Goal: Information Seeking & Learning: Find specific fact

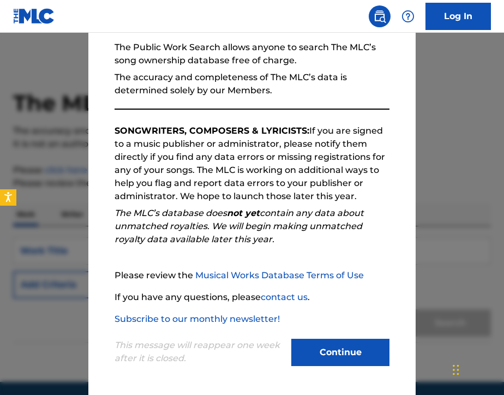
scroll to position [99, 0]
click at [323, 350] on button "Continue" at bounding box center [340, 352] width 98 height 27
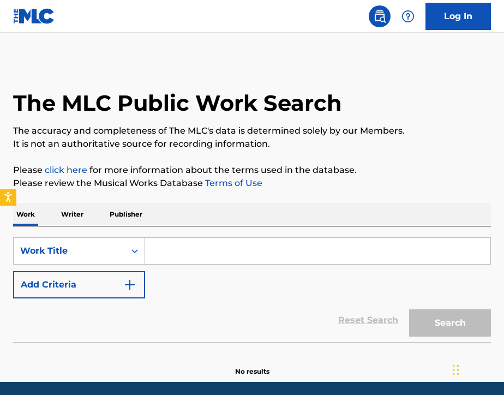
click at [154, 255] on input "Search Form" at bounding box center [317, 251] width 345 height 26
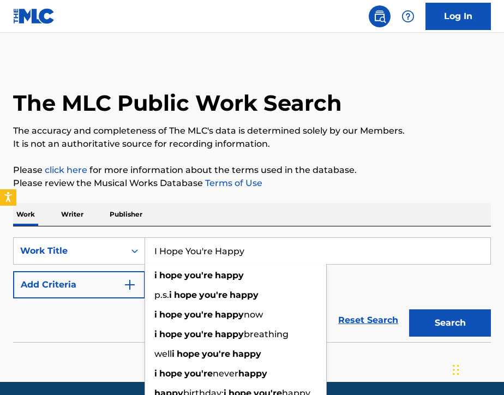
type input "I Hope You're Happy"
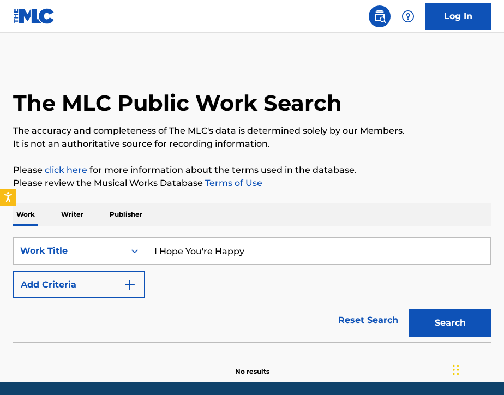
click at [125, 331] on div "Reset Search Search" at bounding box center [252, 320] width 478 height 44
click at [95, 284] on button "Add Criteria" at bounding box center [79, 284] width 132 height 27
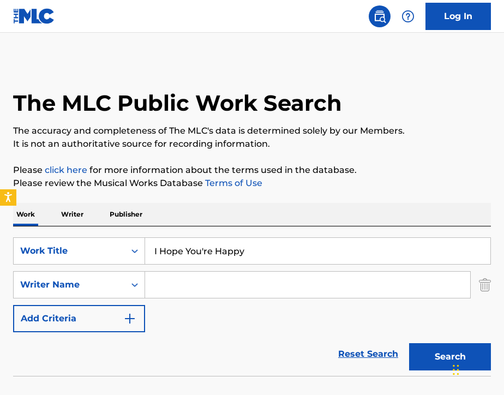
click at [154, 287] on input "Search Form" at bounding box center [307, 284] width 325 height 26
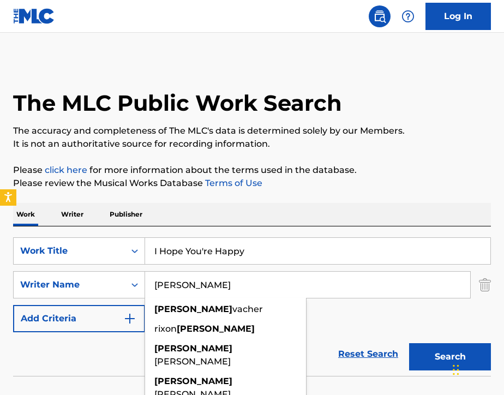
type input "[PERSON_NAME]"
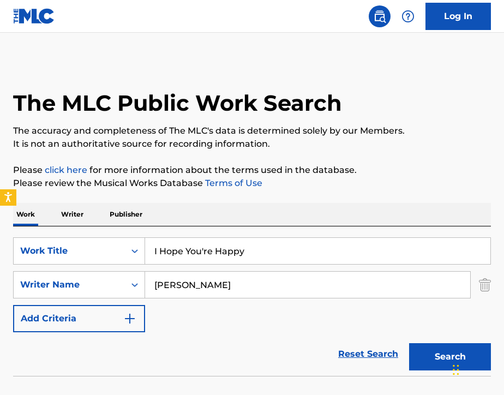
click at [108, 348] on div "Reset Search Search" at bounding box center [252, 354] width 478 height 44
click at [421, 350] on button "Search" at bounding box center [450, 356] width 82 height 27
click at [283, 255] on input "I Hope You're Happy" at bounding box center [317, 251] width 345 height 26
type input "I"
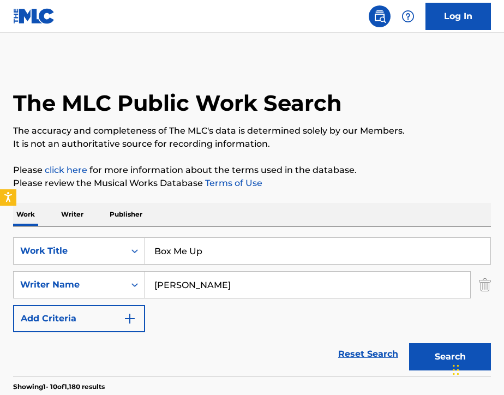
click at [425, 349] on button "Search" at bounding box center [450, 356] width 82 height 27
click at [234, 262] on input "Box Me Up" at bounding box center [317, 251] width 345 height 26
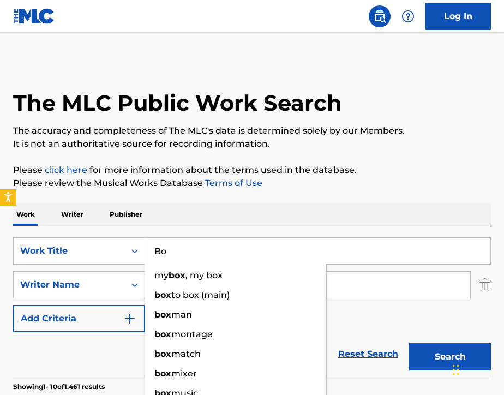
type input "B"
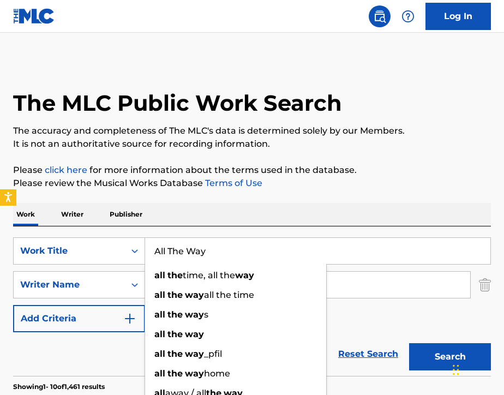
type input "All The Way"
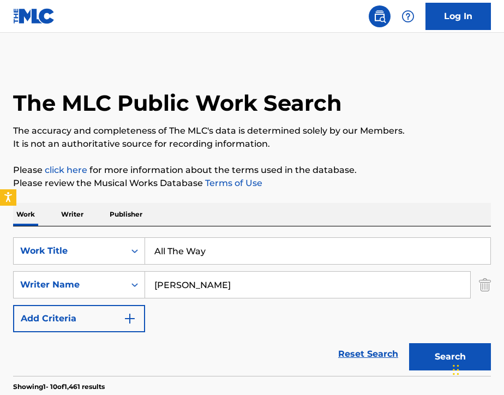
click at [260, 216] on div "Work Writer Publisher" at bounding box center [252, 214] width 478 height 23
click at [214, 281] on input "[PERSON_NAME]" at bounding box center [307, 284] width 325 height 26
click at [346, 315] on div "SearchWithCriteria93b63780-1cad-4f3d-8957-5dc1be7425e3 Work Title All The Way S…" at bounding box center [252, 284] width 478 height 95
click at [436, 355] on button "Search" at bounding box center [450, 356] width 82 height 27
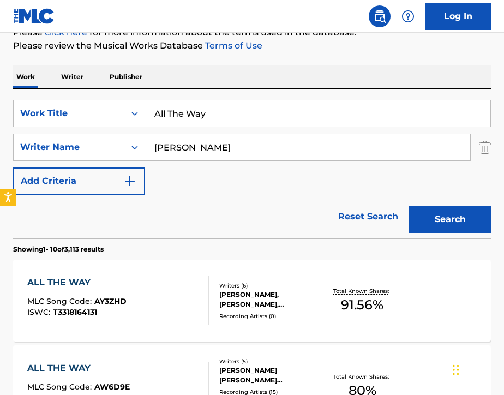
scroll to position [144, 0]
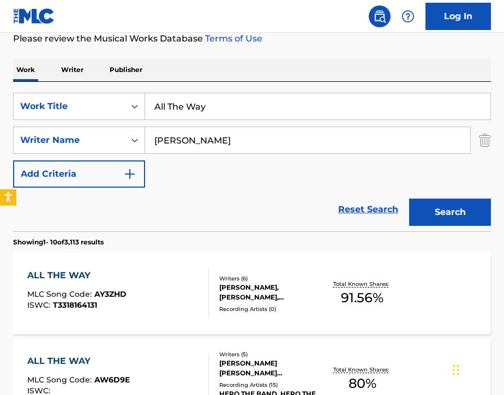
click at [174, 303] on div "ALL THE WAY MLC Song Code : AY3ZHD ISWC : T3318164131" at bounding box center [118, 293] width 182 height 49
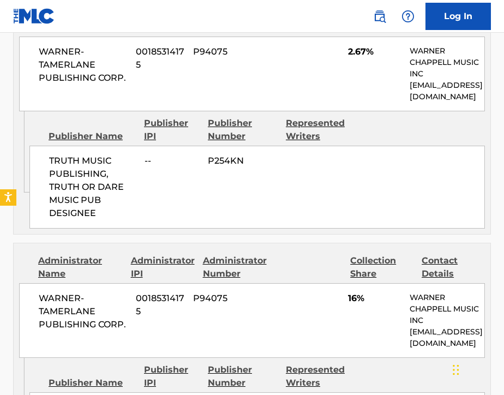
scroll to position [854, 0]
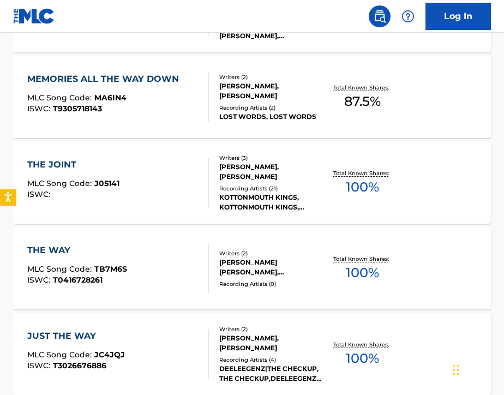
scroll to position [144, 0]
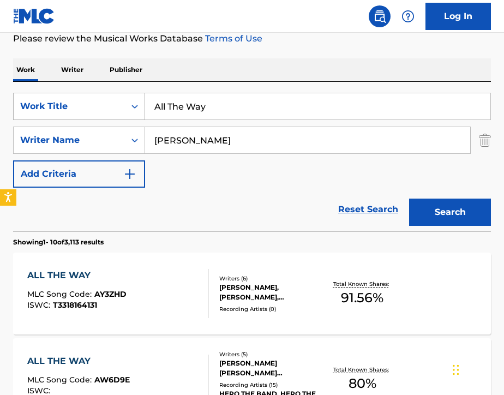
drag, startPoint x: 209, startPoint y: 110, endPoint x: 134, endPoint y: 118, distance: 75.2
click at [134, 118] on div "SearchWithCriteria93b63780-1cad-4f3d-8957-5dc1be7425e3 Work Title All The Way" at bounding box center [252, 106] width 478 height 27
type input "A"
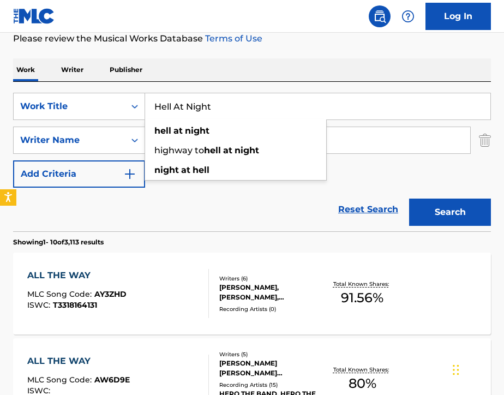
click at [221, 202] on div "Reset Search Search" at bounding box center [252, 210] width 478 height 44
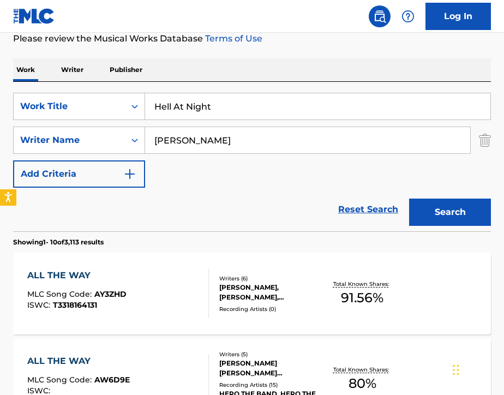
click at [424, 225] on button "Search" at bounding box center [450, 211] width 82 height 27
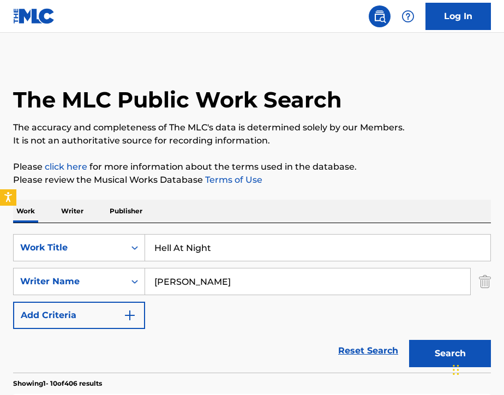
scroll to position [0, 0]
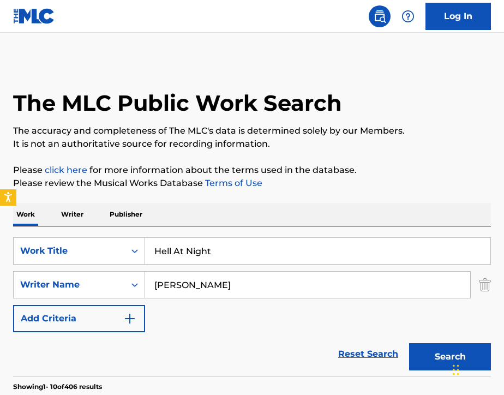
click at [237, 255] on input "Hell At Night" at bounding box center [317, 251] width 345 height 26
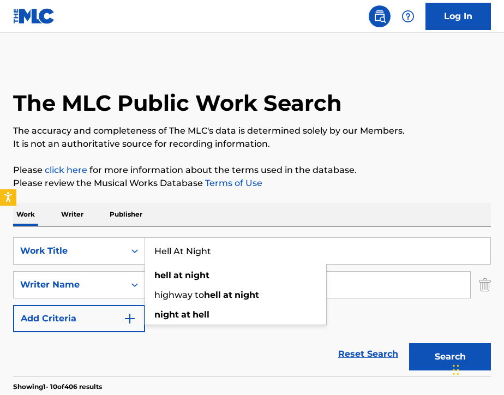
click at [237, 255] on input "Hell At Night" at bounding box center [317, 251] width 345 height 26
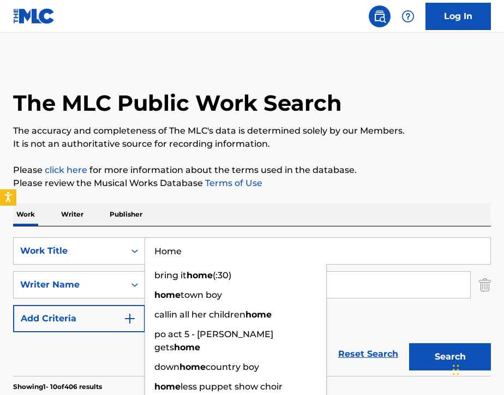
type input "Home"
click at [252, 178] on link "Terms of Use" at bounding box center [232, 183] width 59 height 10
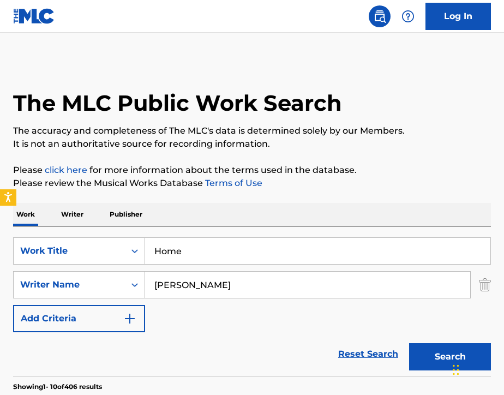
click at [435, 354] on button "Search" at bounding box center [450, 356] width 82 height 27
click at [285, 292] on input "[PERSON_NAME]" at bounding box center [307, 284] width 325 height 26
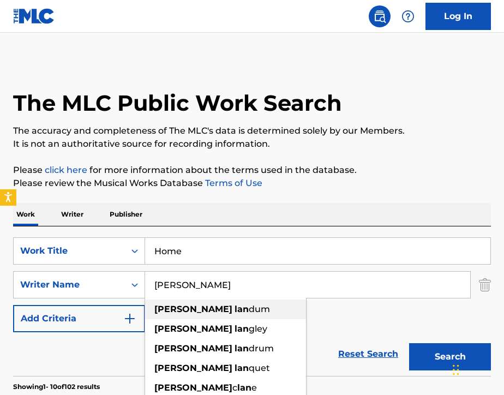
click at [249, 311] on span "dum" at bounding box center [259, 309] width 21 height 10
type input "[PERSON_NAME]"
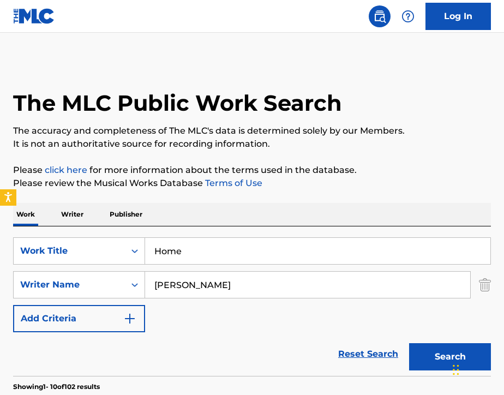
click at [416, 349] on button "Search" at bounding box center [450, 356] width 82 height 27
